Goal: Task Accomplishment & Management: Manage account settings

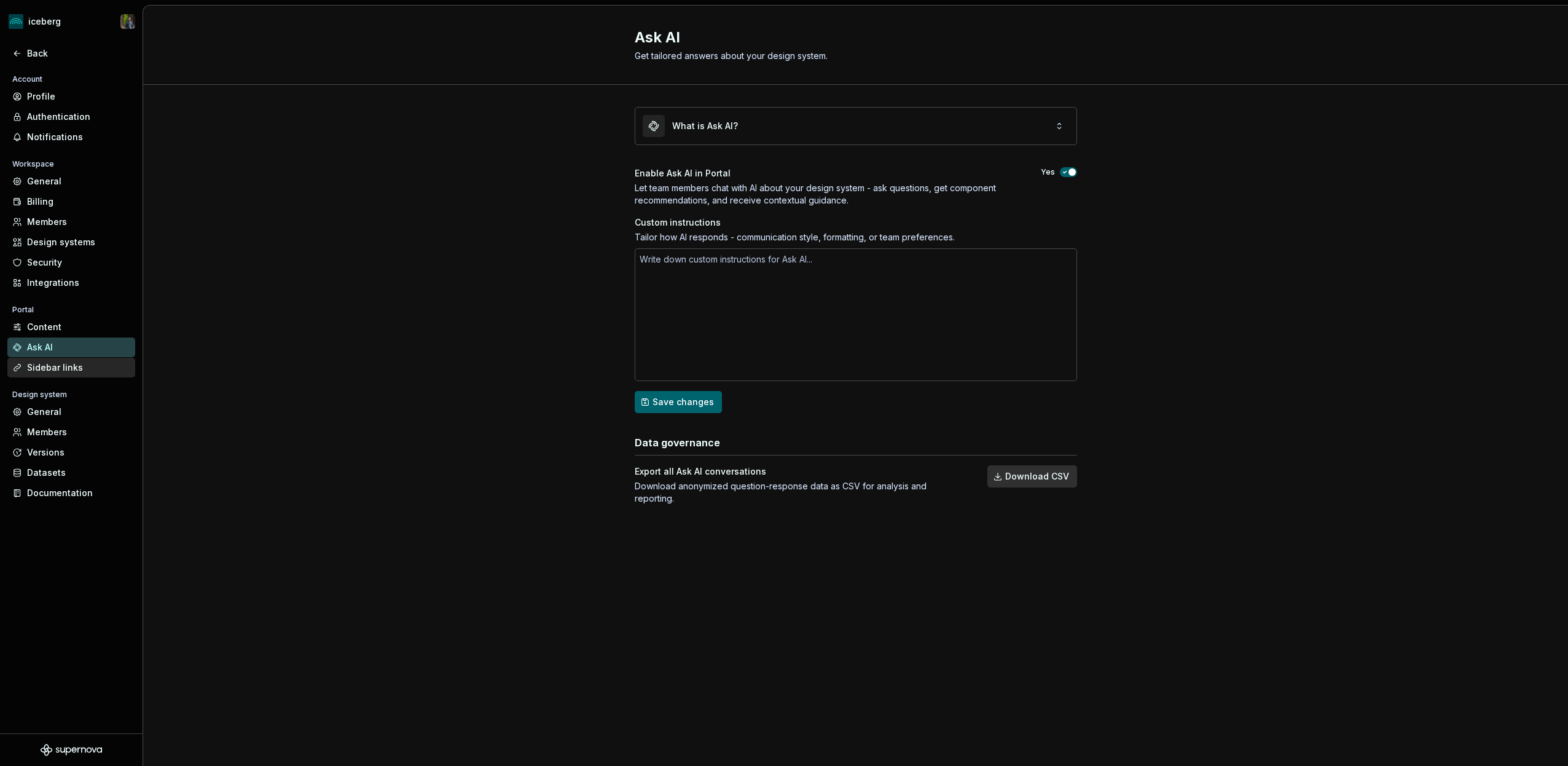
scroll to position [1273, 0]
click at [58, 426] on div "Members" at bounding box center [72, 432] width 128 height 20
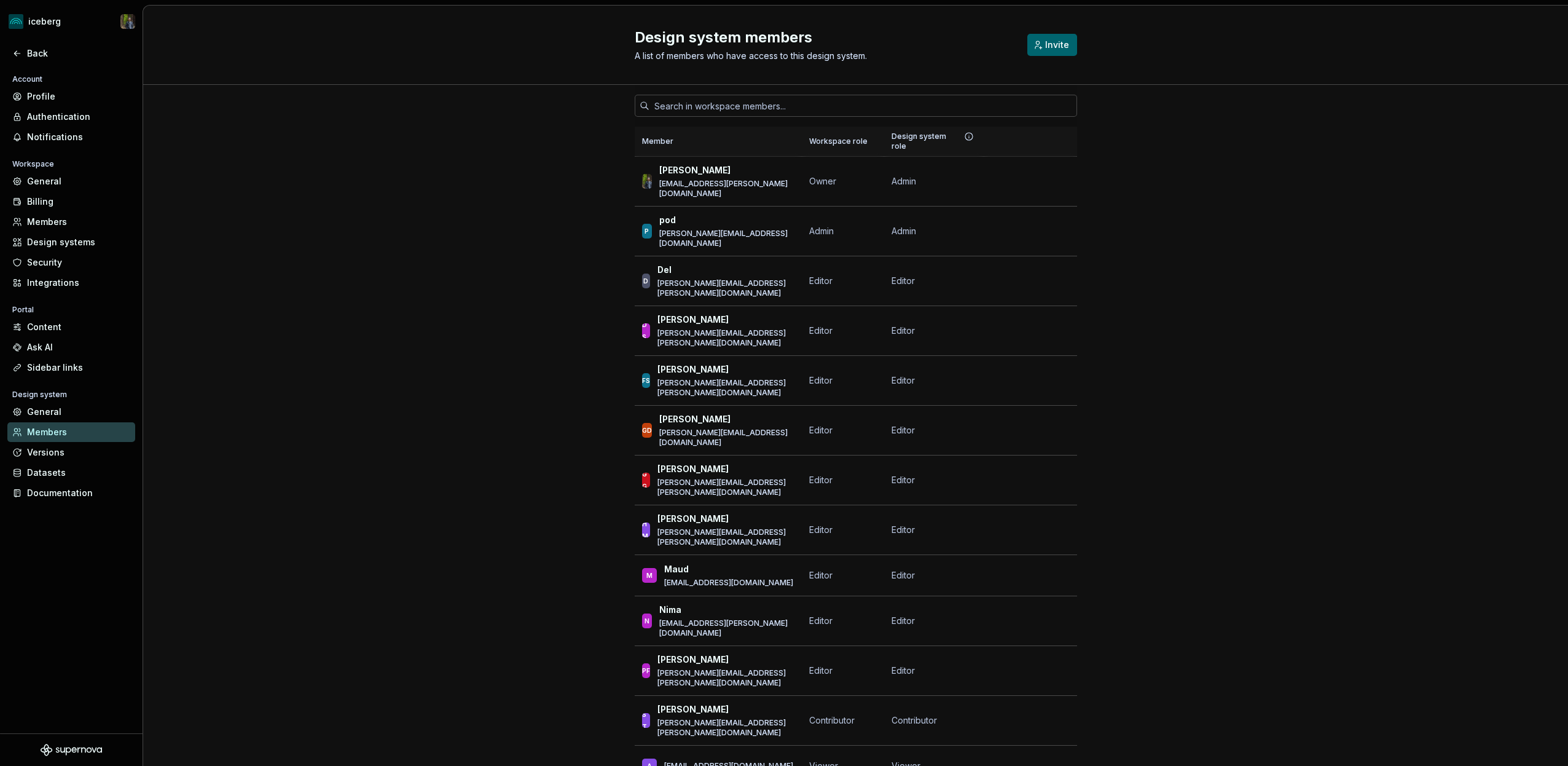
click at [925, 132] on div "Design system role" at bounding box center [933, 141] width 85 height 20
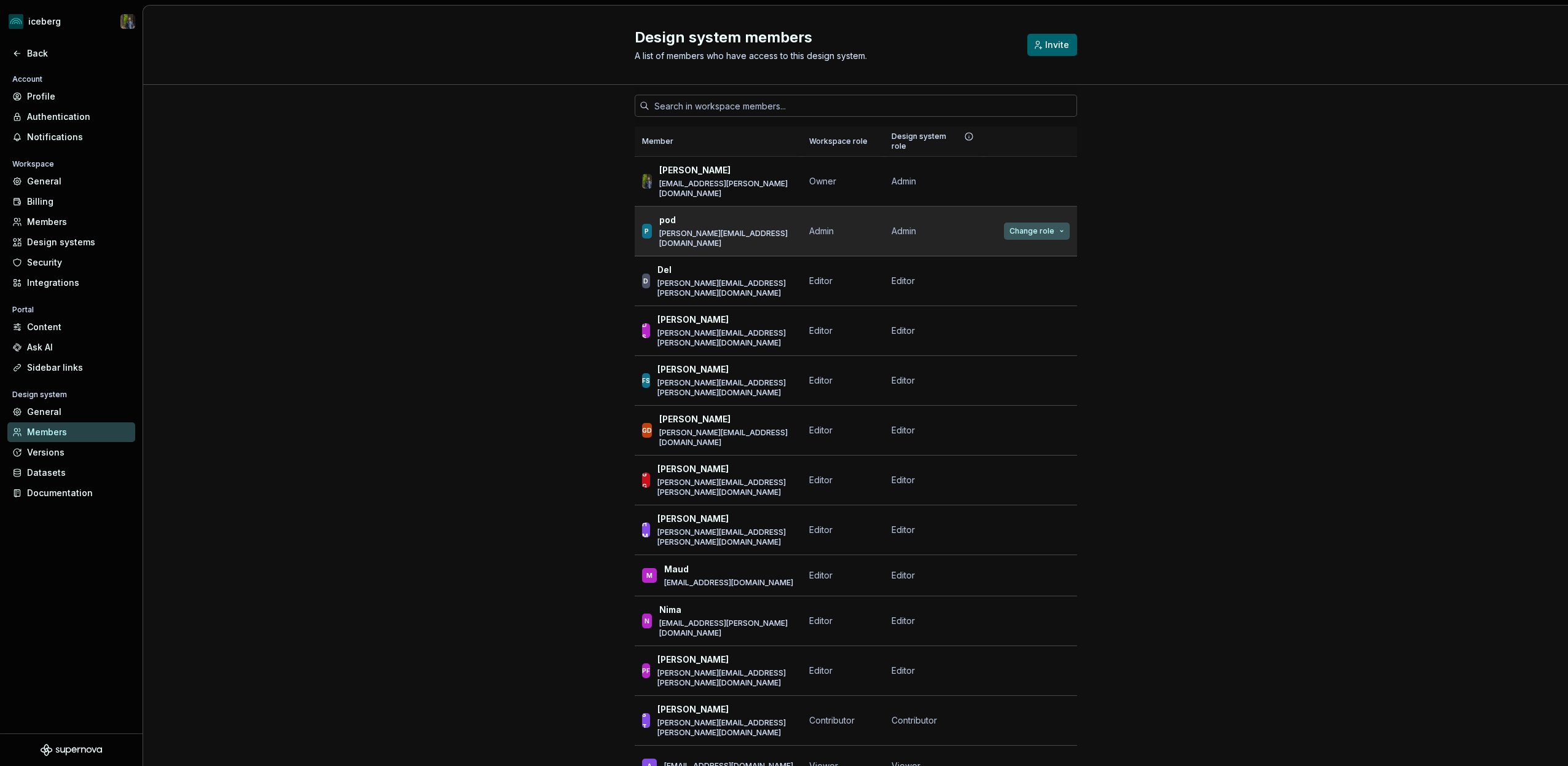
click at [1038, 226] on span "Change role" at bounding box center [1032, 230] width 45 height 10
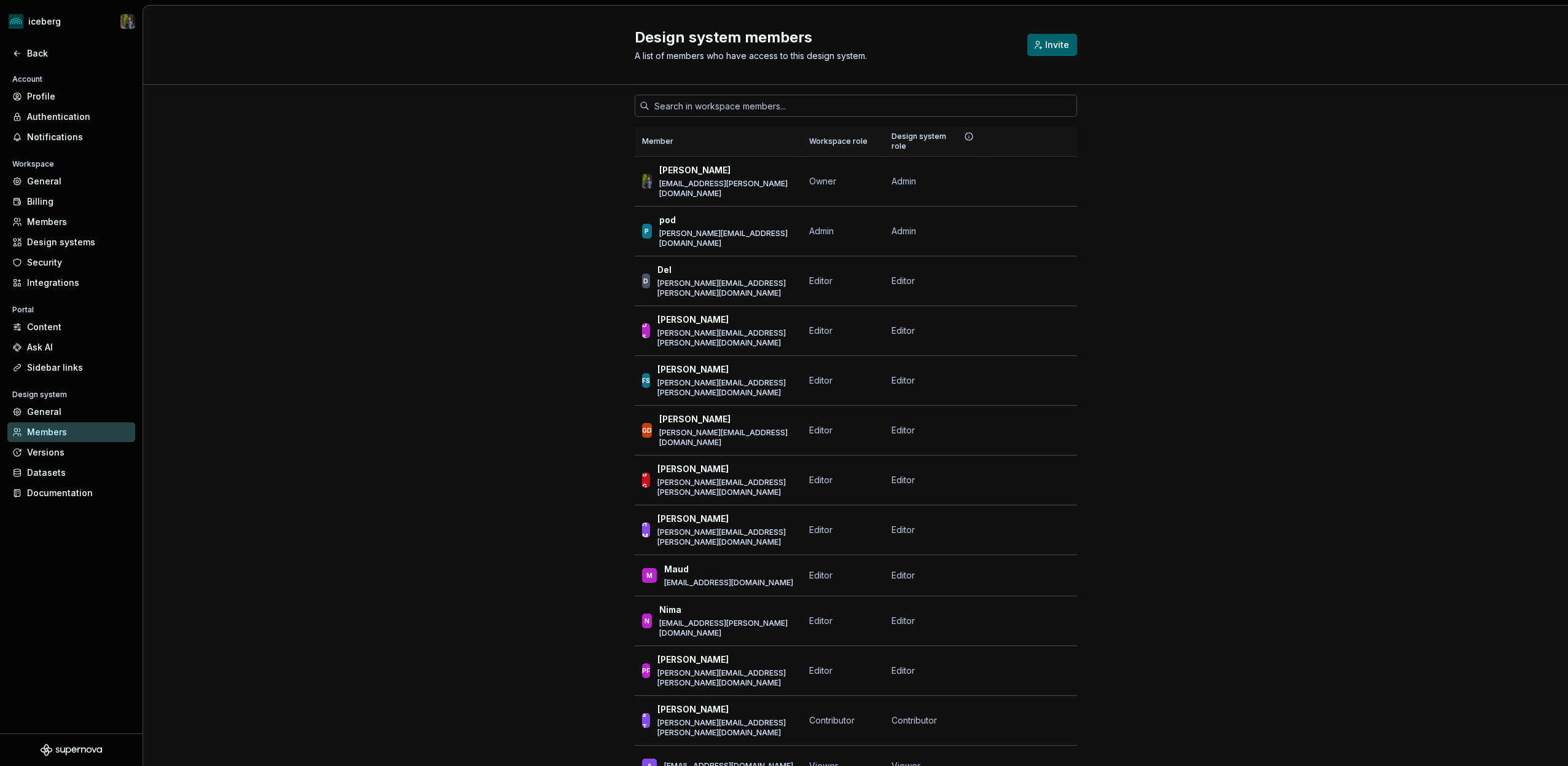
click at [15, 54] on icon at bounding box center [17, 54] width 6 height 5
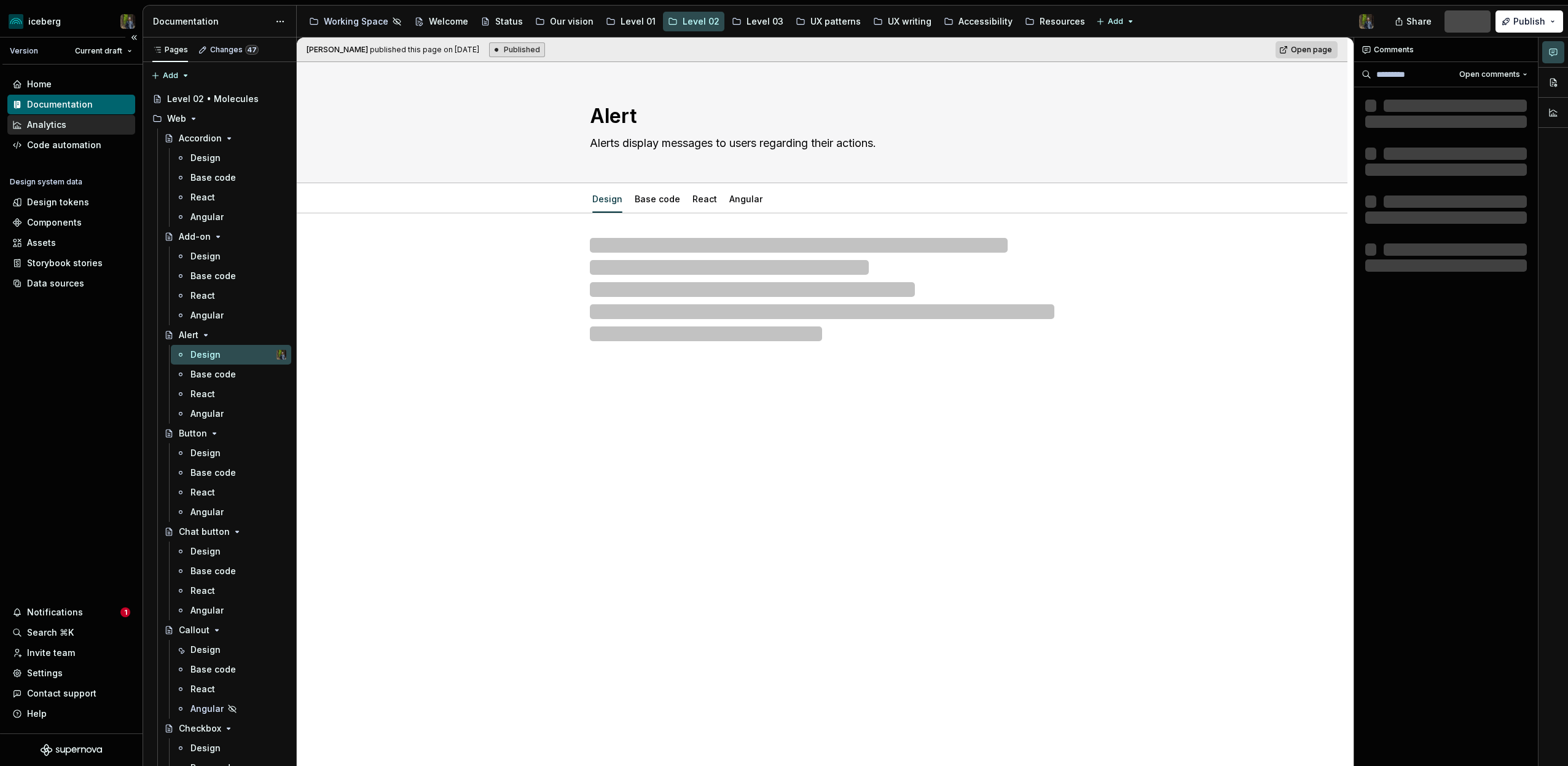
type textarea "*"
click at [59, 121] on div "Analytics" at bounding box center [46, 124] width 39 height 12
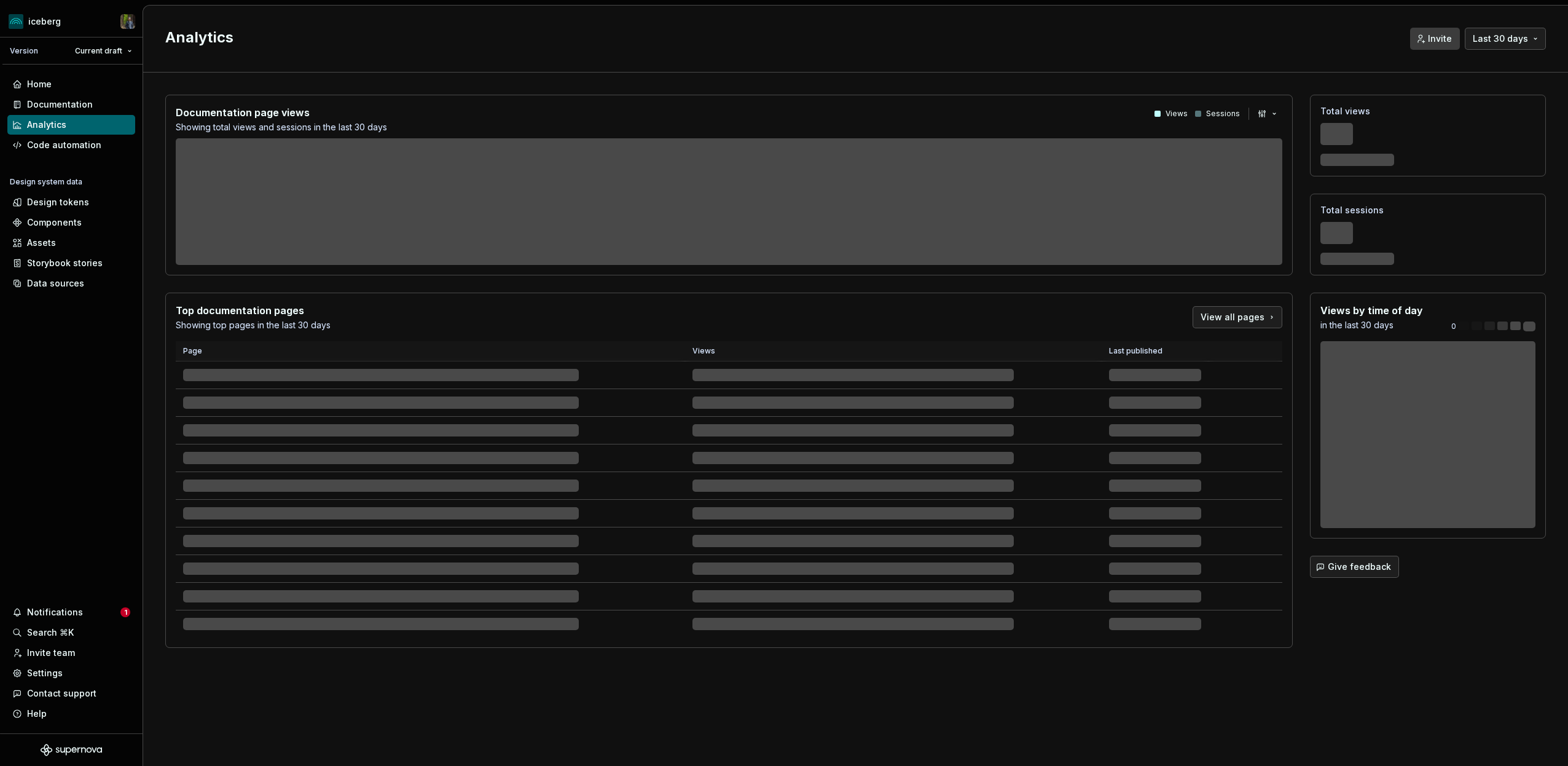
click at [1434, 38] on span "Invite" at bounding box center [1439, 38] width 24 height 12
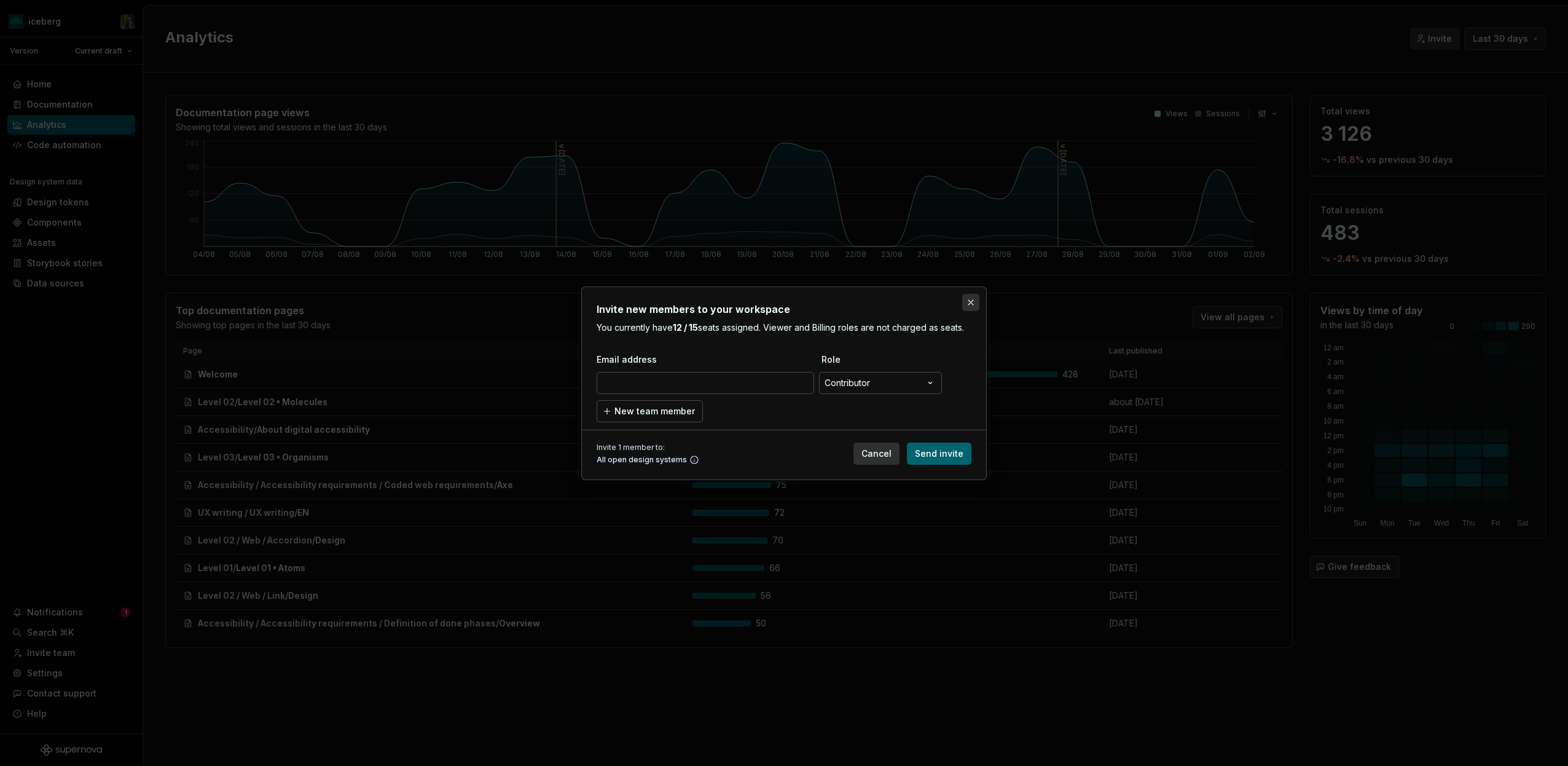
click at [971, 301] on button "button" at bounding box center [970, 302] width 17 height 17
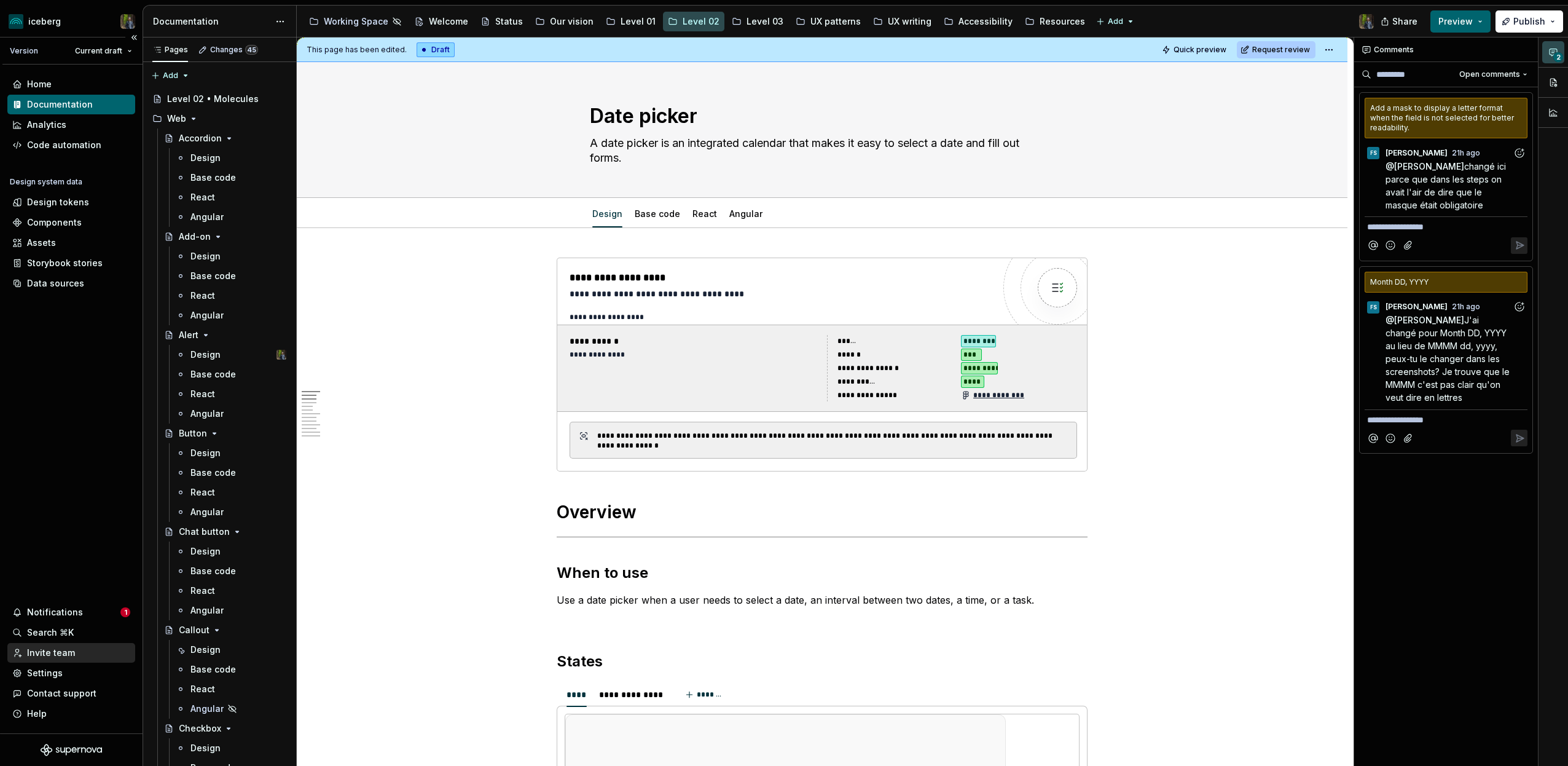
click at [50, 646] on div "Invite team" at bounding box center [72, 652] width 128 height 20
type textarea "*"
